Goal: Transaction & Acquisition: Purchase product/service

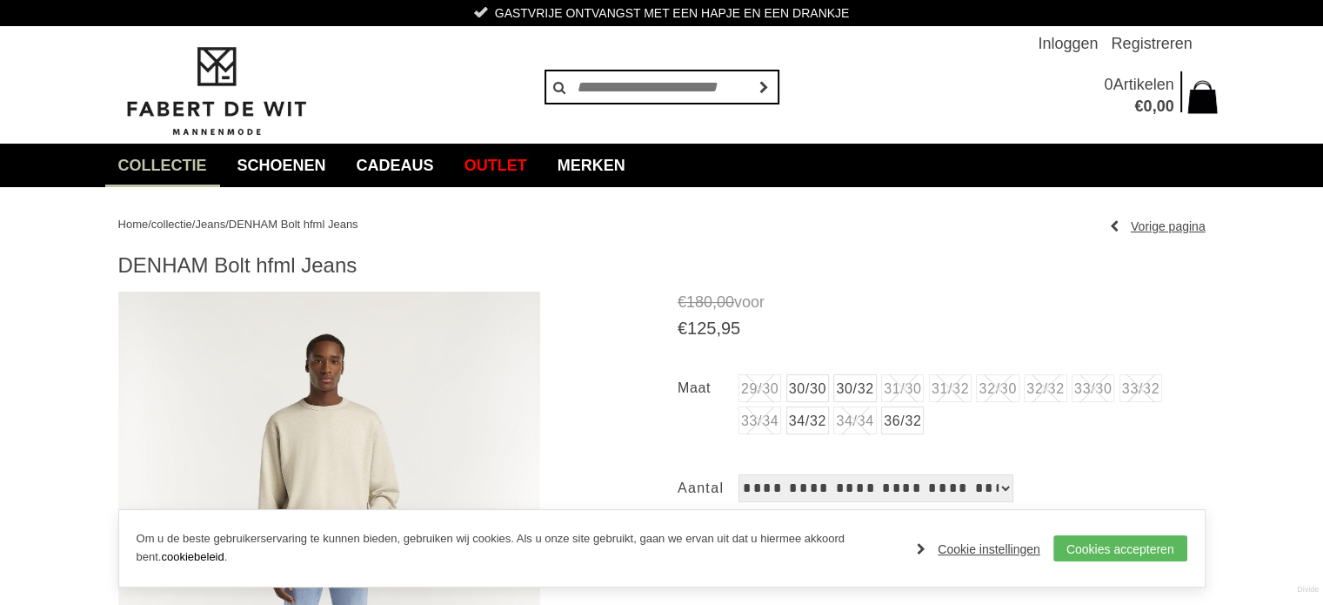
click at [367, 413] on img at bounding box center [329, 555] width 423 height 528
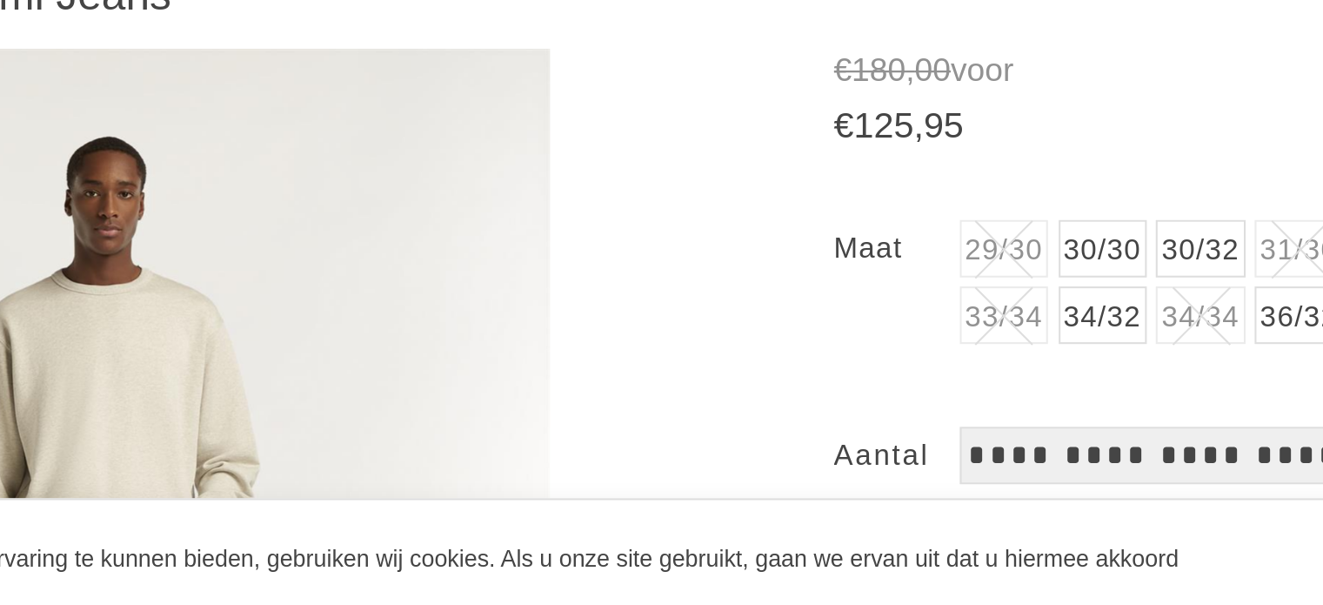
click at [278, 476] on img at bounding box center [329, 555] width 423 height 528
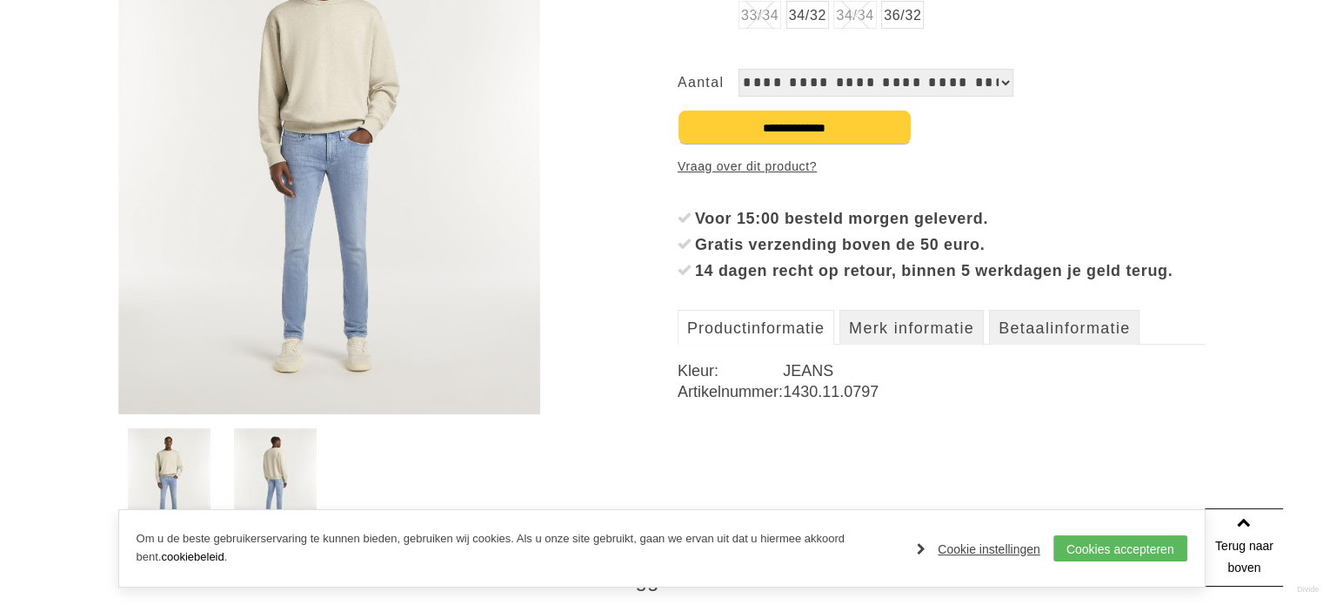
scroll to position [440, 0]
